Goal: Task Accomplishment & Management: Use online tool/utility

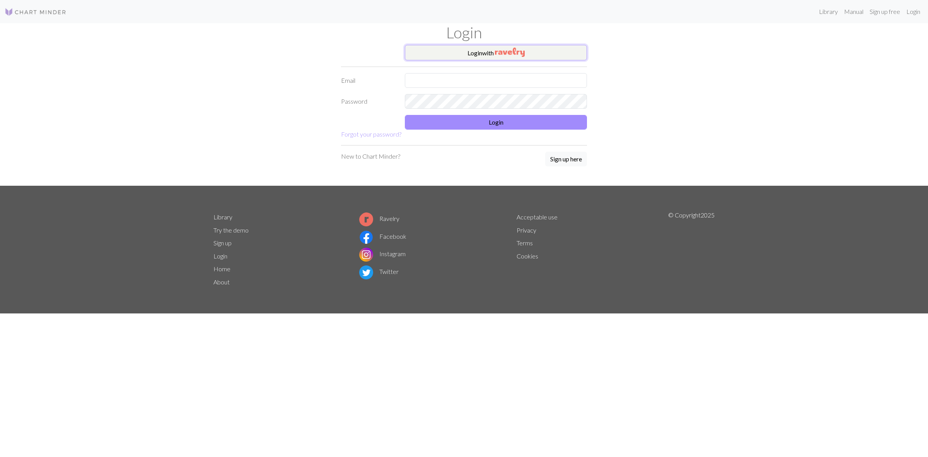
click at [443, 55] on button "Login with" at bounding box center [496, 52] width 182 height 15
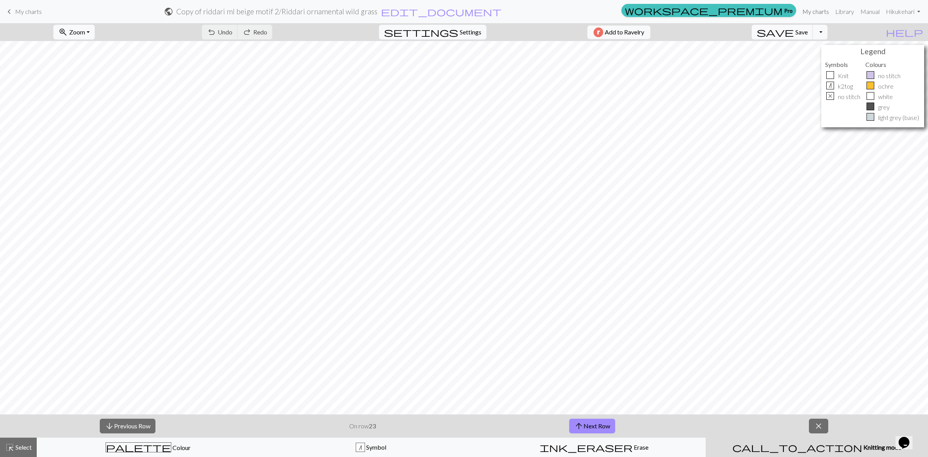
click at [813, 8] on link "My charts" at bounding box center [816, 11] width 33 height 15
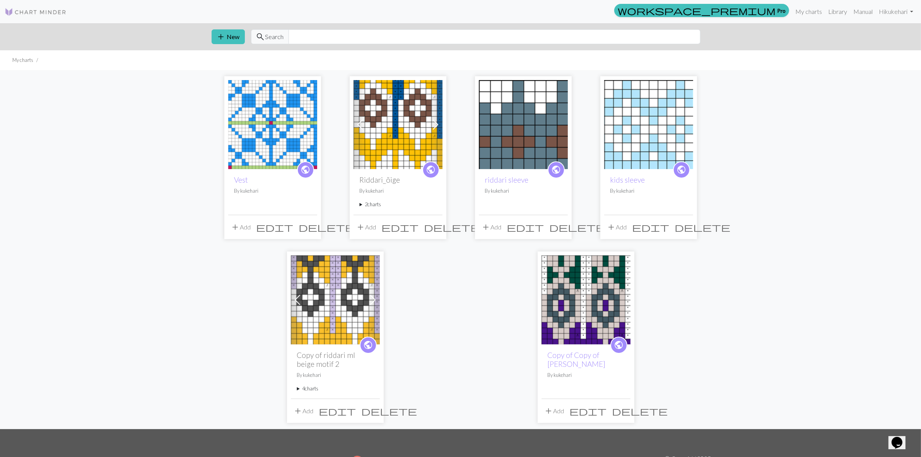
click at [281, 144] on img at bounding box center [272, 124] width 89 height 89
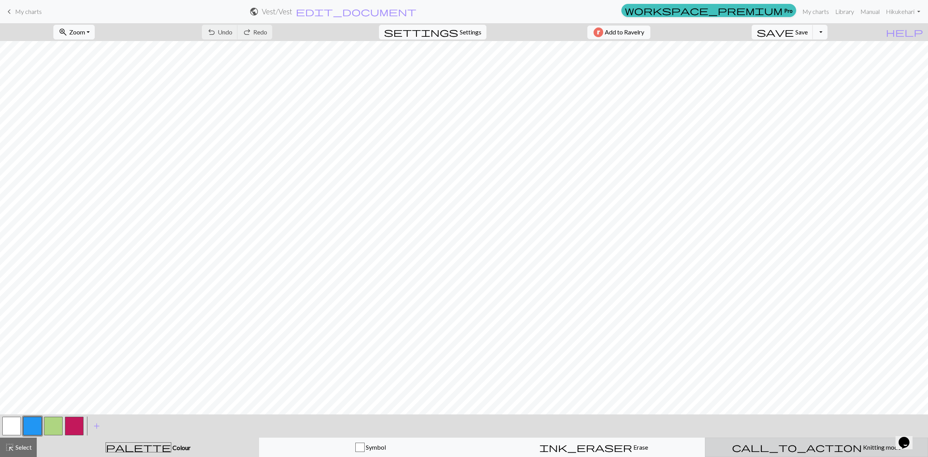
click at [862, 444] on span "Knitting mode" at bounding box center [881, 446] width 39 height 7
